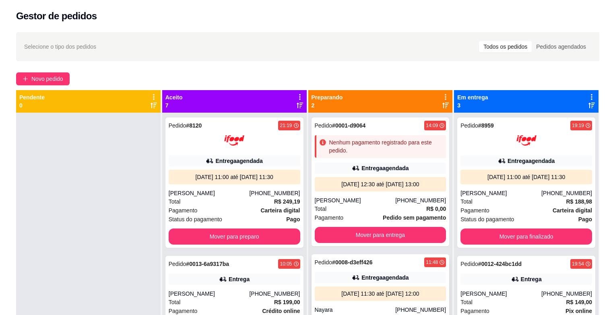
scroll to position [89, 0]
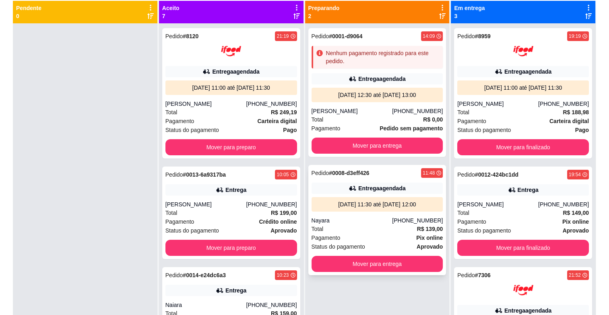
click at [336, 183] on div "Entrega agendada" at bounding box center [377, 188] width 132 height 11
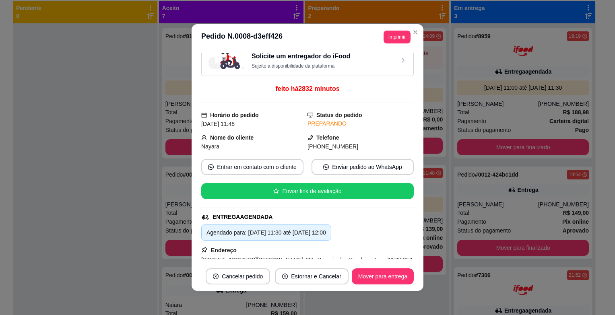
scroll to position [0, 0]
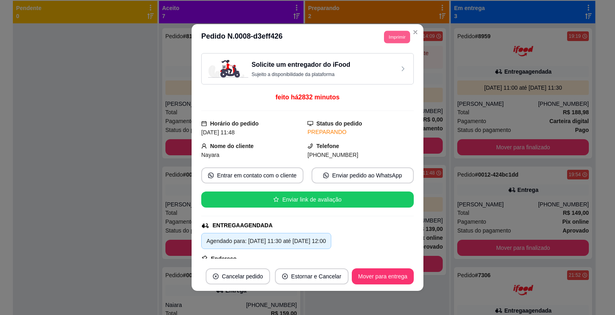
click at [394, 38] on button "Imprimir" at bounding box center [397, 37] width 26 height 12
click at [378, 63] on button "IMPRESSORA" at bounding box center [378, 65] width 56 height 12
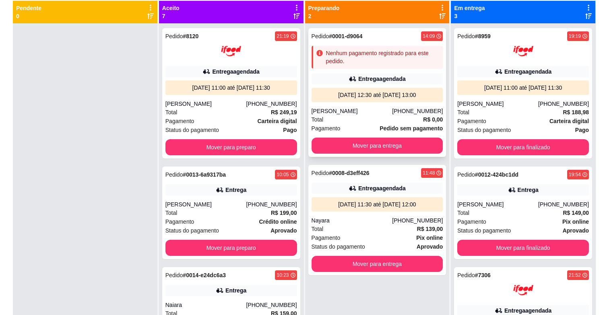
click at [327, 73] on div "Entrega agendada" at bounding box center [377, 78] width 132 height 11
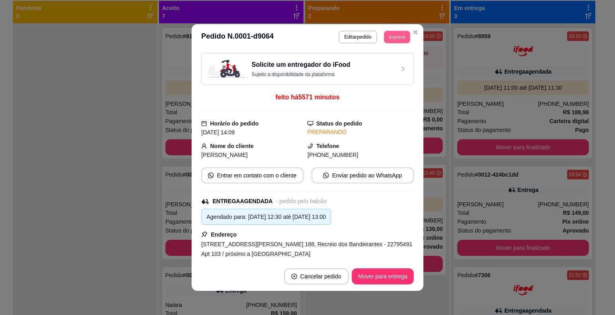
click at [402, 31] on button "Imprimir" at bounding box center [397, 37] width 26 height 12
click at [387, 64] on button "IMPRESSORA" at bounding box center [378, 65] width 56 height 12
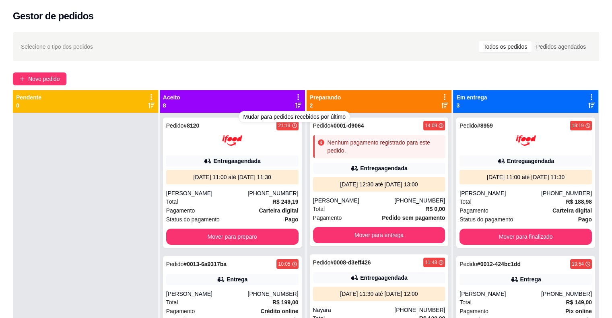
drag, startPoint x: 285, startPoint y: 53, endPoint x: 278, endPoint y: 118, distance: 65.5
click at [278, 118] on body "Toggle Sidebar Sistema de Gestão Diggy Gestor de pedidos Selecione o tipo dos p…" at bounding box center [306, 159] width 612 height 318
click at [0, 235] on div "Selecione o tipo dos pedidos Todos os pedidos Pedidos agendados Novo pedido Pen…" at bounding box center [306, 222] width 612 height 390
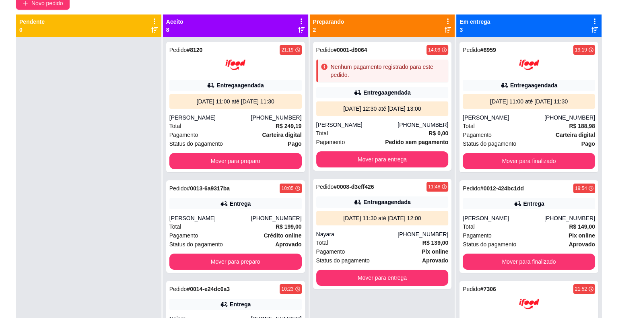
scroll to position [84, 0]
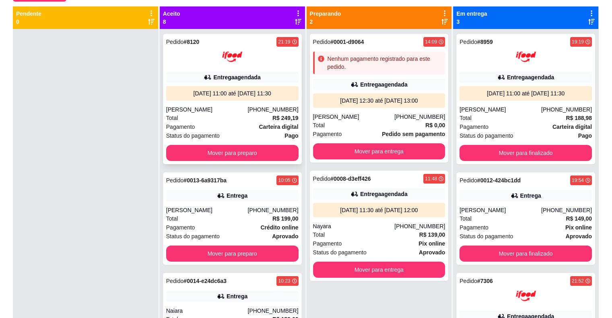
click at [262, 109] on div "[PHONE_NUMBER]" at bounding box center [272, 109] width 51 height 8
click at [250, 95] on div "[DATE] 11:00 até [DATE] 11:30" at bounding box center [232, 93] width 126 height 8
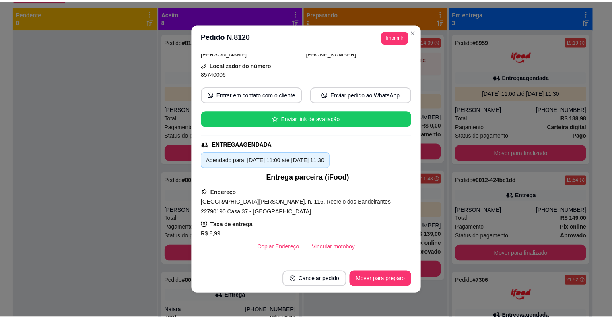
scroll to position [0, 0]
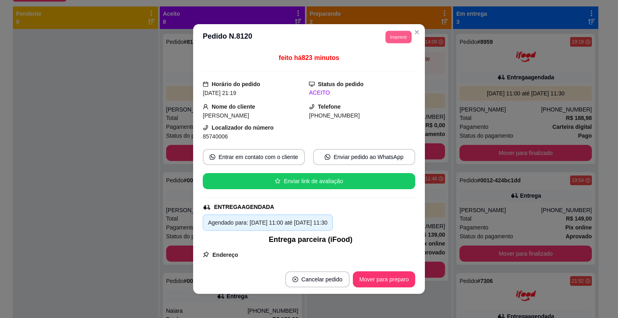
click at [400, 40] on button "Imprimir" at bounding box center [399, 37] width 26 height 12
click at [389, 64] on button "IMPRESSORA" at bounding box center [380, 65] width 56 height 12
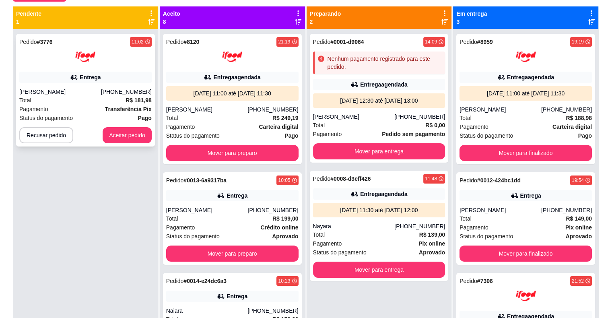
click at [101, 96] on div "Total R$ 181,98" at bounding box center [85, 100] width 132 height 9
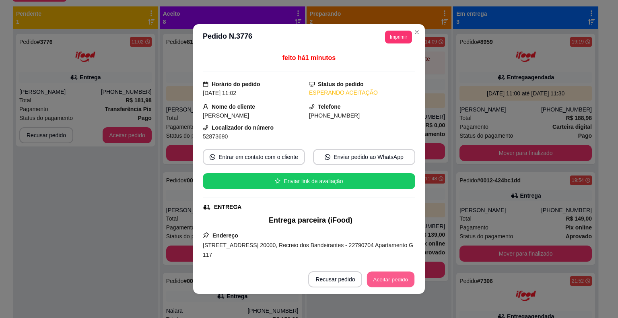
click at [383, 278] on button "Aceitar pedido" at bounding box center [390, 280] width 47 height 16
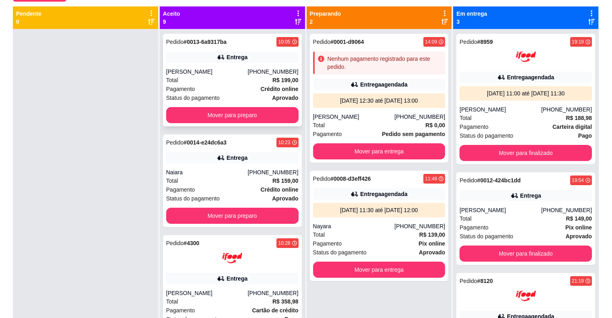
click at [216, 86] on div "Pagamento Crédito online" at bounding box center [232, 89] width 132 height 9
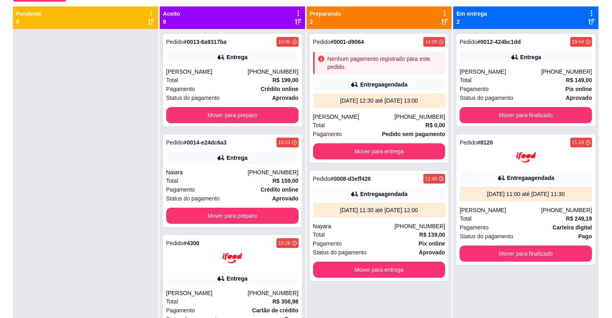
click at [56, 67] on div at bounding box center [85, 188] width 145 height 318
click at [219, 73] on div "[PERSON_NAME]" at bounding box center [207, 72] width 82 height 8
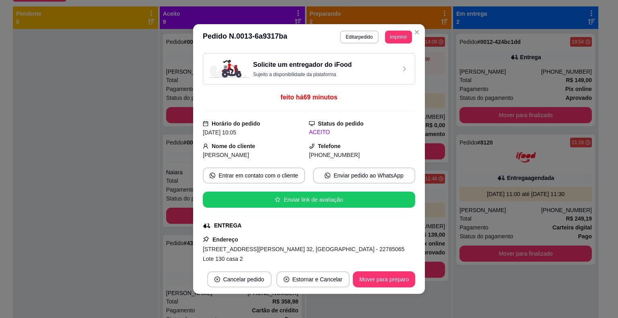
click at [315, 66] on h3 "Solicite um entregador do iFood" at bounding box center [302, 65] width 99 height 10
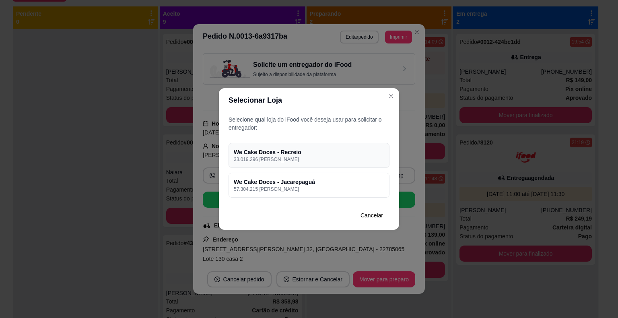
click at [324, 153] on h4 "We Cake Doces - Recreio" at bounding box center [309, 152] width 151 height 8
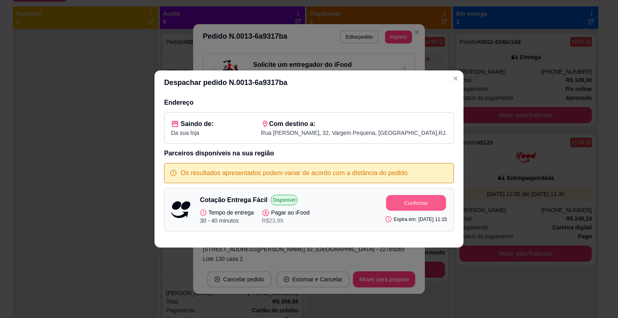
click at [411, 207] on button "Confirmar" at bounding box center [416, 203] width 60 height 16
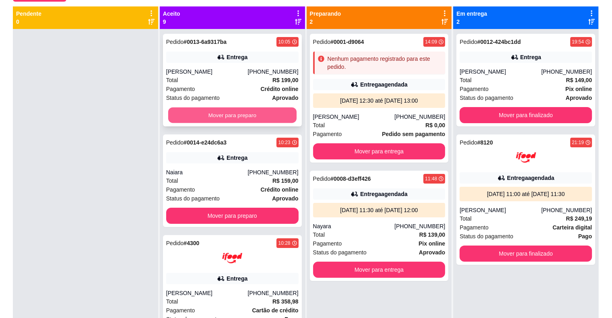
click at [229, 118] on button "Mover para preparo" at bounding box center [232, 115] width 128 height 16
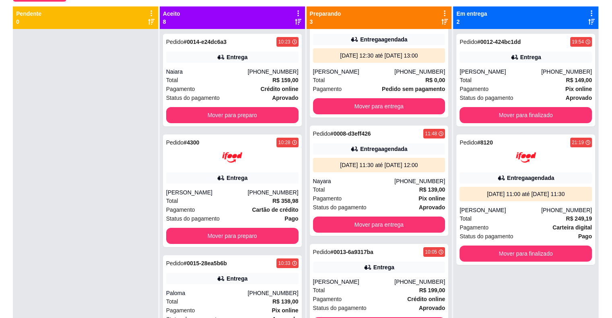
scroll to position [45, 0]
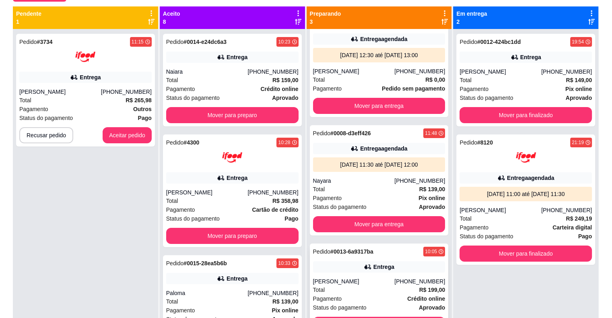
click at [369, 285] on div "Total R$ 199,00" at bounding box center [379, 289] width 132 height 9
click at [11, 266] on div "Selecione o tipo dos pedidos Todos os pedidos Pedidos agendados Novo pedido Pen…" at bounding box center [306, 139] width 612 height 390
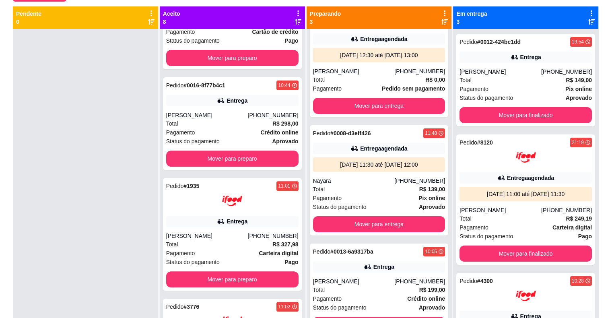
scroll to position [596, 0]
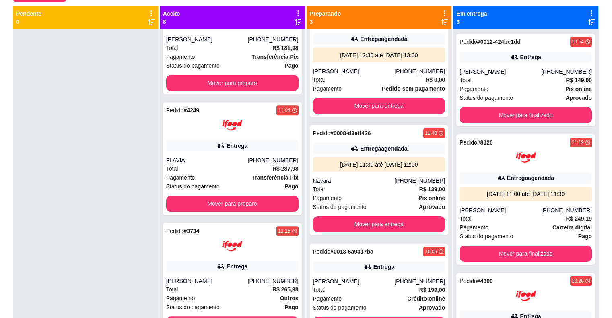
click at [57, 176] on div at bounding box center [85, 188] width 145 height 318
click at [62, 105] on div at bounding box center [85, 188] width 145 height 318
click at [226, 47] on div "Total R$ 181,98" at bounding box center [232, 47] width 132 height 9
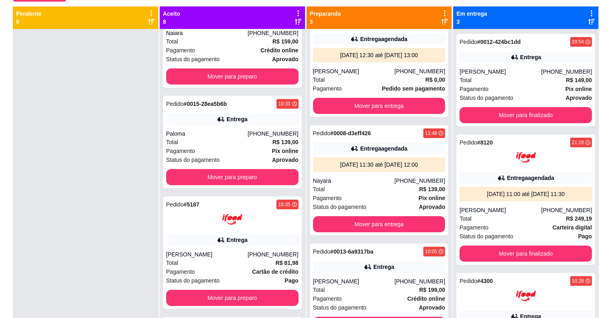
scroll to position [317, 0]
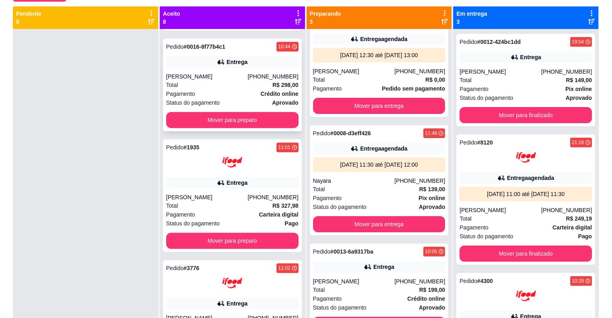
click at [214, 78] on div "[PERSON_NAME]" at bounding box center [207, 76] width 82 height 8
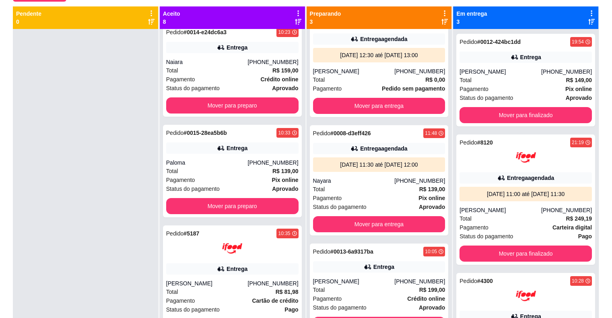
scroll to position [0, 0]
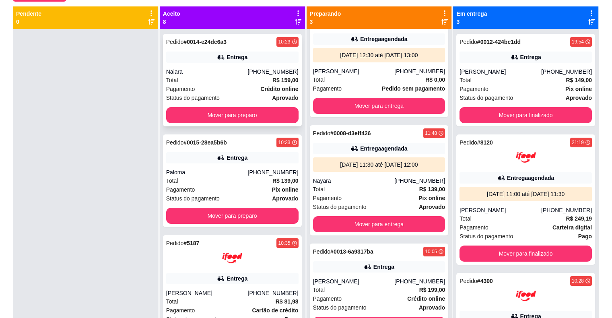
click at [200, 85] on div "Pagamento Crédito online" at bounding box center [232, 89] width 132 height 9
click at [233, 83] on div "Total R$ 159,00" at bounding box center [232, 80] width 132 height 9
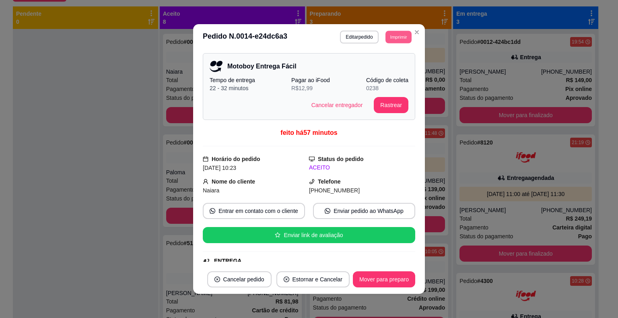
click at [386, 39] on button "Imprimir" at bounding box center [399, 37] width 26 height 12
click at [374, 66] on button "IMPRESSORA" at bounding box center [380, 65] width 58 height 13
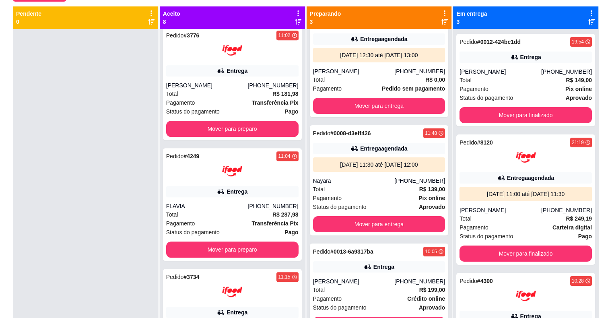
scroll to position [596, 0]
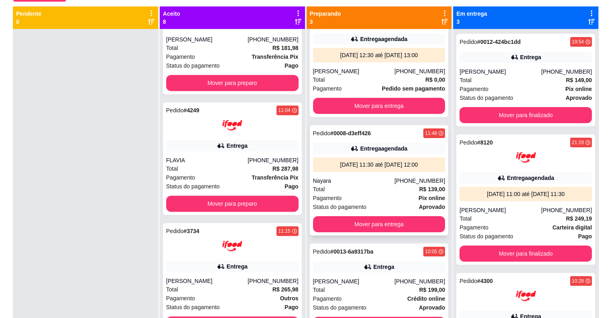
click at [363, 183] on div "Nayara" at bounding box center [354, 181] width 82 height 8
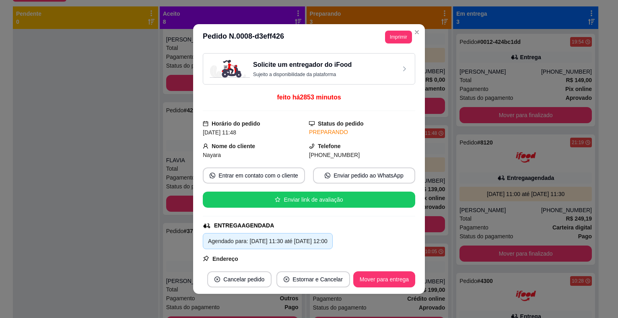
click at [365, 66] on div "Solicite um entregador do iFood Sujeito a disponibilidade da plataforma" at bounding box center [309, 69] width 199 height 18
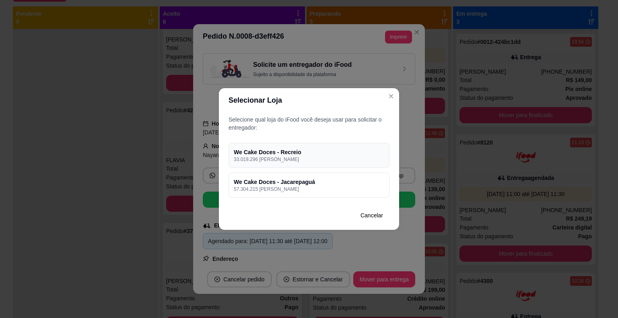
click at [295, 153] on h4 "We Cake Doces - Recreio" at bounding box center [309, 152] width 151 height 8
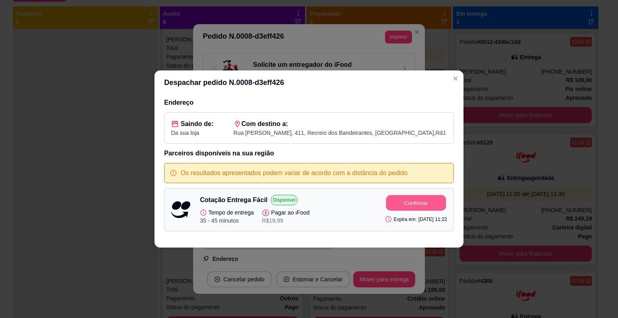
click at [421, 203] on button "Confirmar" at bounding box center [416, 203] width 60 height 16
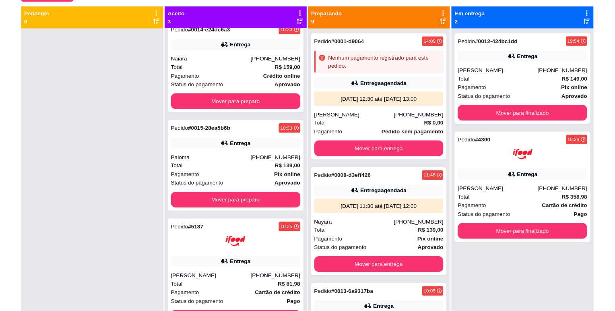
scroll to position [0, 0]
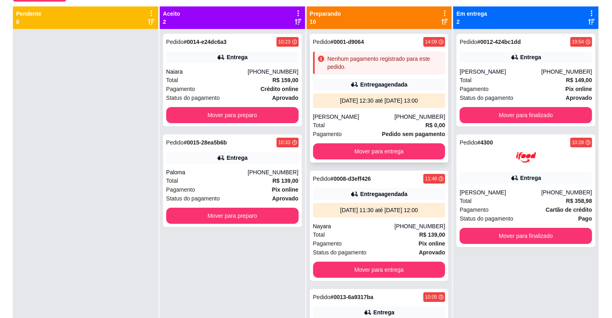
click at [415, 76] on div "Pedido # 0001-d9064 14:09 Nenhum pagamento registrado para este pedido. Entrega…" at bounding box center [379, 98] width 139 height 129
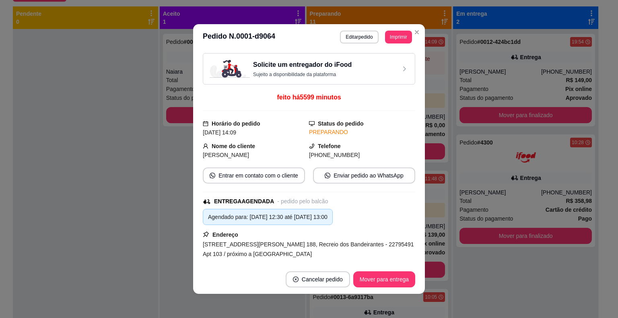
click at [304, 65] on h3 "Solicite um entregador do iFood" at bounding box center [302, 65] width 99 height 10
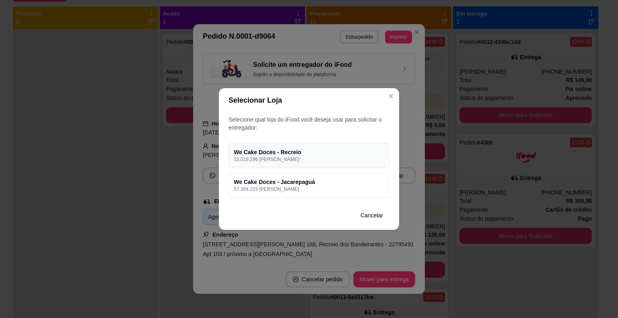
click at [309, 159] on p "33.019.296 [PERSON_NAME]" at bounding box center [309, 159] width 151 height 6
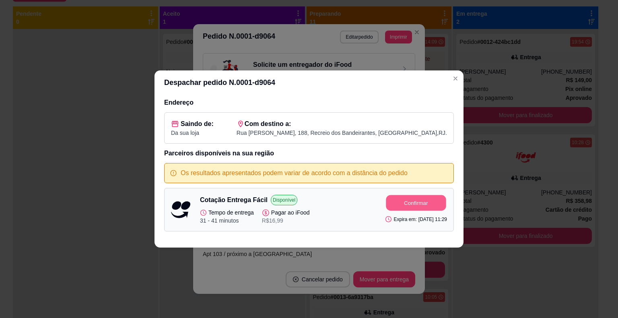
click at [403, 201] on button "Confirmar" at bounding box center [416, 203] width 60 height 16
click at [414, 202] on button "Confirmar" at bounding box center [416, 203] width 60 height 16
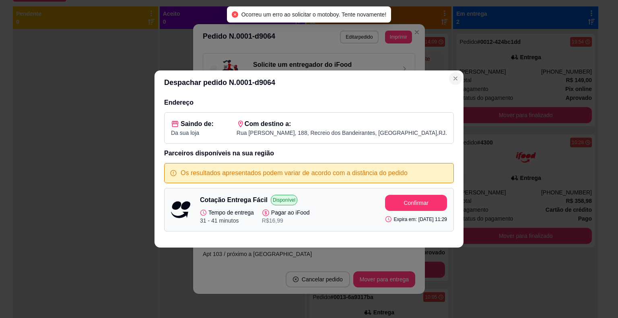
click at [456, 78] on icon "Close" at bounding box center [455, 78] width 6 height 6
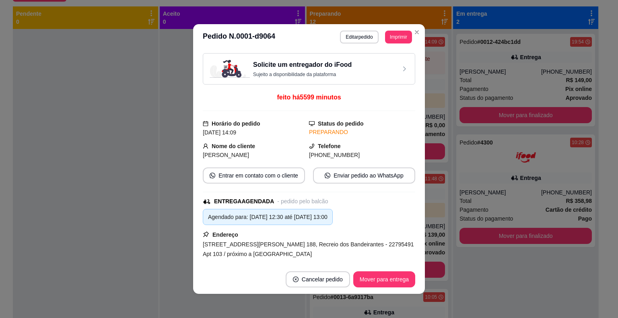
click at [291, 63] on h3 "Solicite um entregador do iFood" at bounding box center [302, 65] width 99 height 10
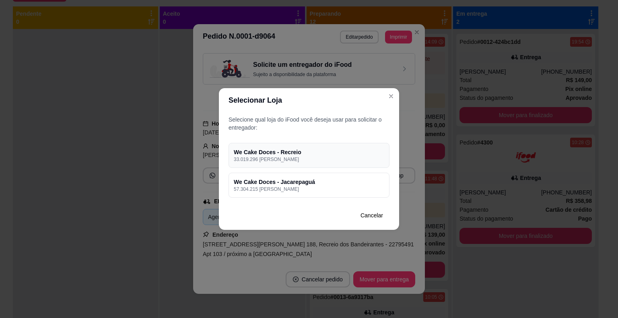
click at [367, 151] on h4 "We Cake Doces - Recreio" at bounding box center [309, 152] width 151 height 8
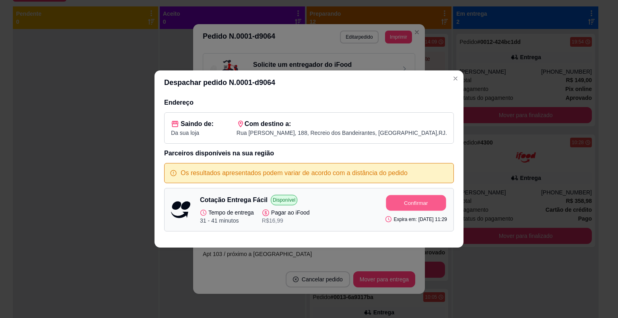
click at [412, 200] on button "Confirmar" at bounding box center [416, 203] width 60 height 16
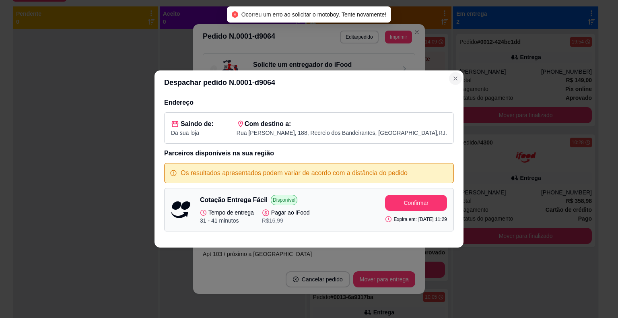
click at [451, 78] on button "Close" at bounding box center [455, 78] width 13 height 13
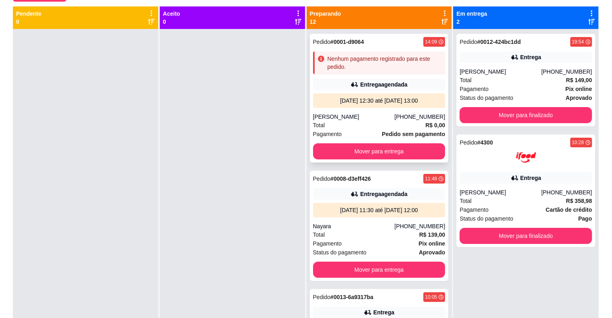
click at [418, 76] on div "Pedido # 0001-d9064 14:09 Nenhum pagamento registrado para este pedido. Entrega…" at bounding box center [379, 98] width 139 height 129
